Goal: Feedback & Contribution: Leave review/rating

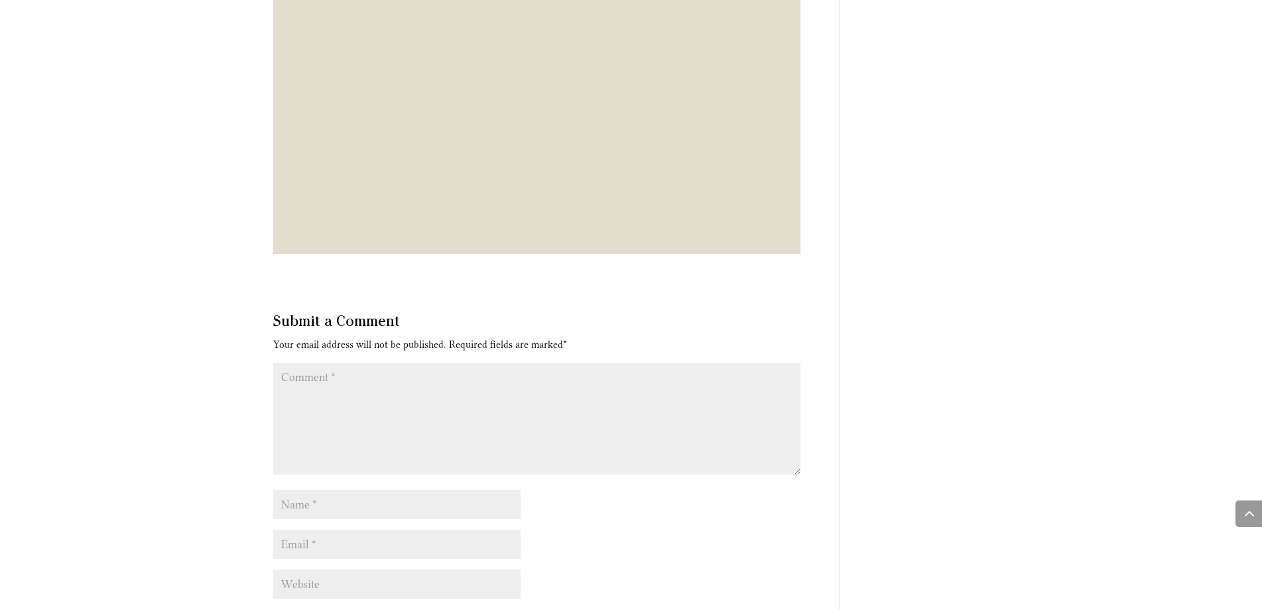
scroll to position [4858, 0]
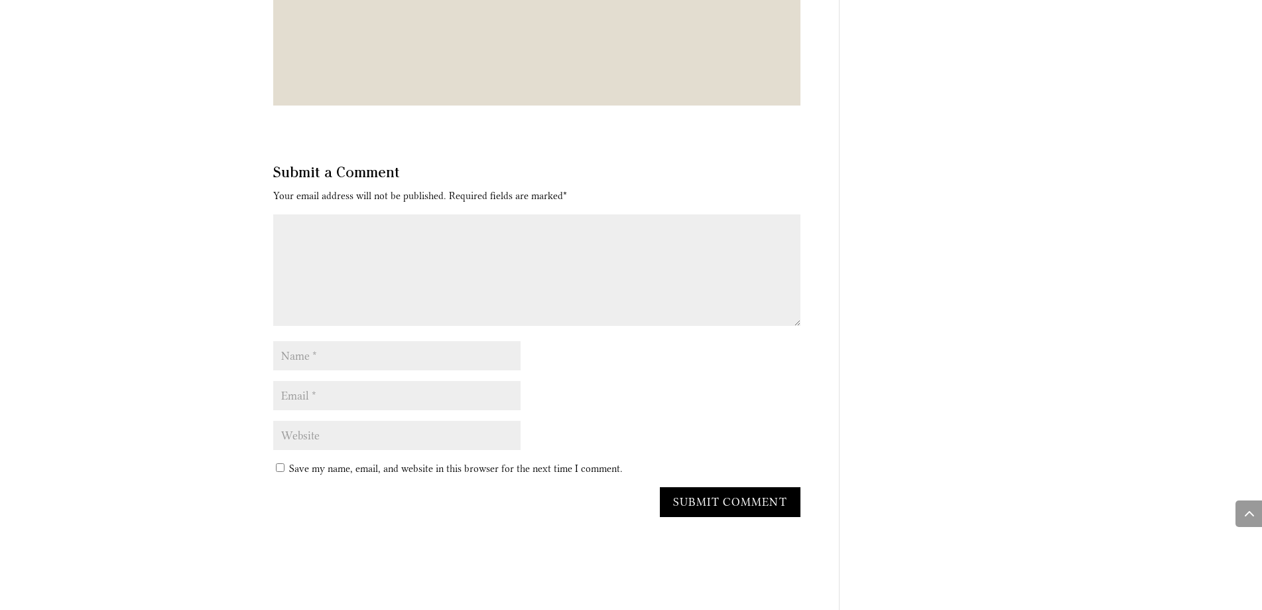
click at [458, 220] on textarea "Comment *" at bounding box center [536, 269] width 527 height 111
type textarea "Comment *"
paste textarea "Learned a lot here!"
type textarea "Learned a lot here!"
click at [317, 341] on input "Name *" at bounding box center [397, 355] width 248 height 29
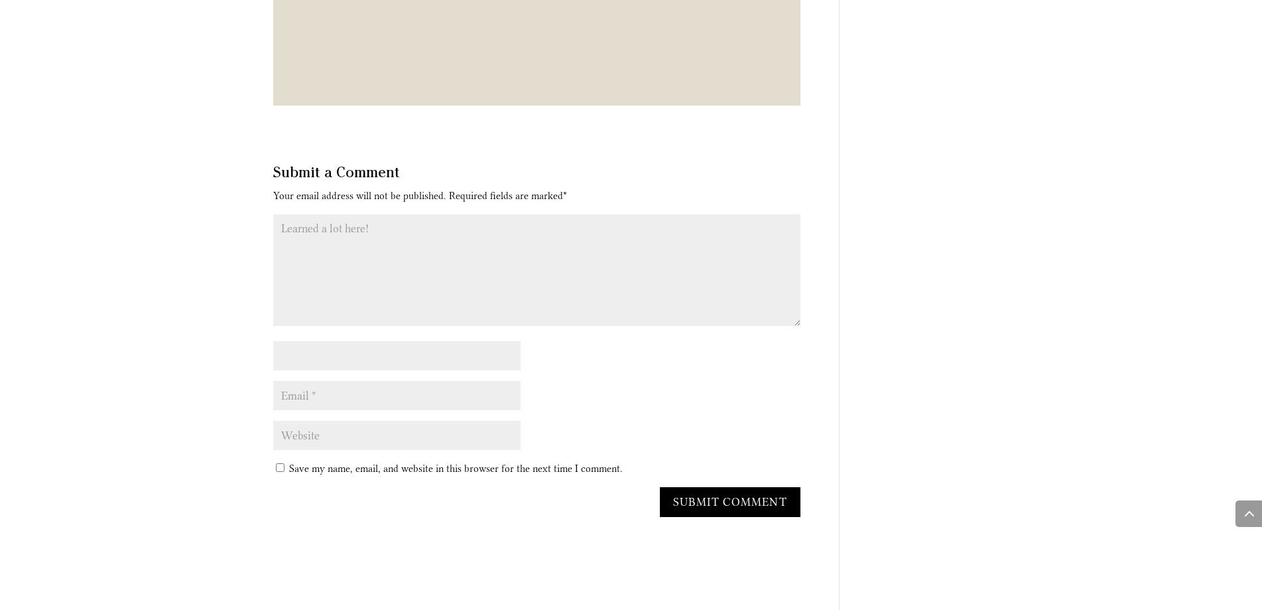
type input "[PERSON_NAME] Studios"
click at [346, 381] on input "Email *" at bounding box center [397, 395] width 248 height 29
type input "keerthanadevi016@gmail.com"
click at [354, 421] on input "Website" at bounding box center [397, 435] width 248 height 29
click at [353, 421] on input "Website" at bounding box center [397, 435] width 248 height 29
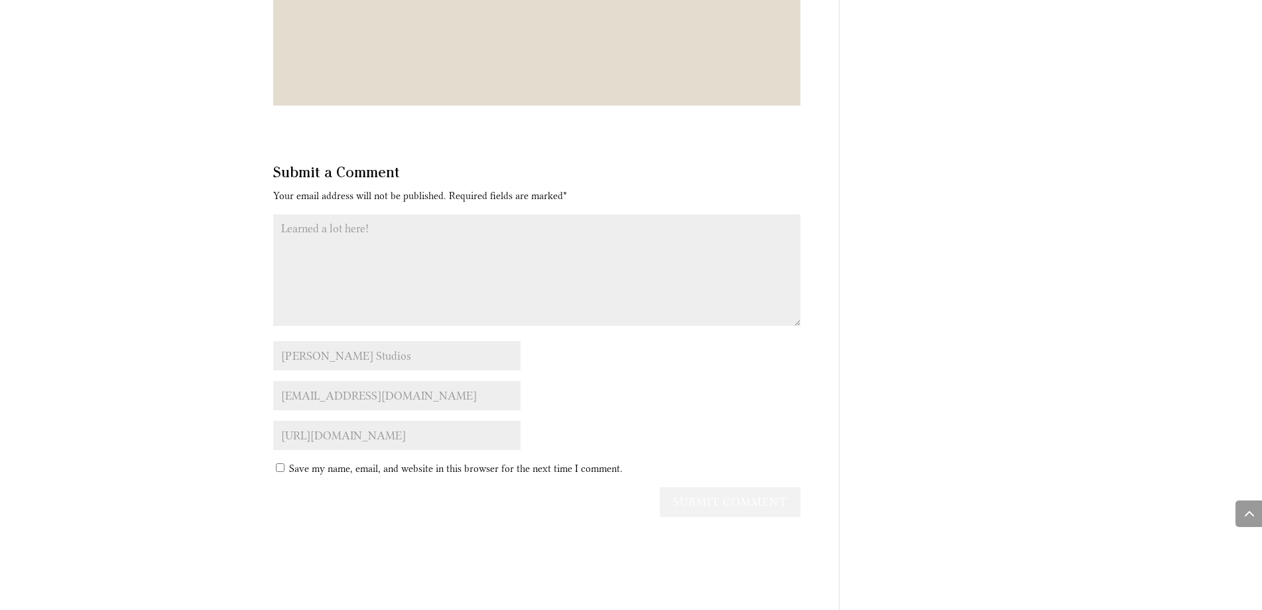
type input "https://www.cirostudios.in/"
click at [744, 487] on input "Submit Comment" at bounding box center [730, 502] width 141 height 30
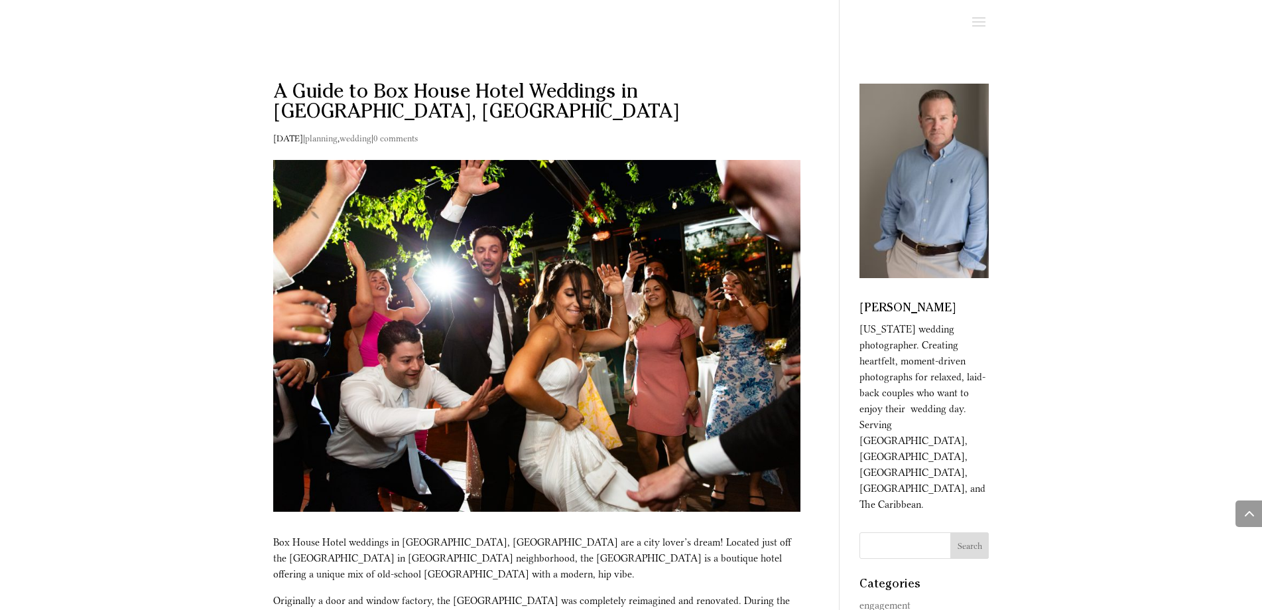
scroll to position [4931, 0]
